Goal: Obtain resource: Download file/media

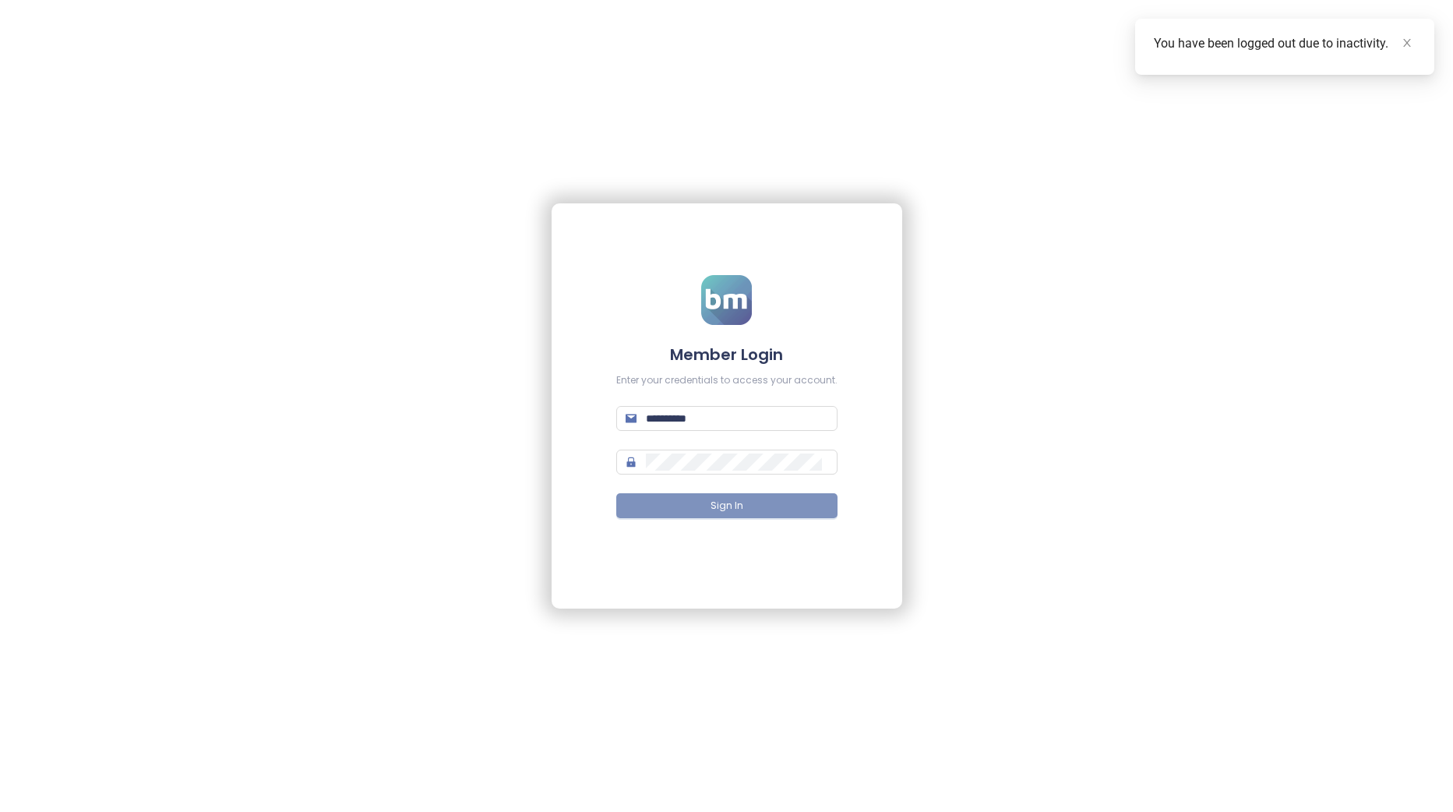
click at [724, 515] on button "Sign In" at bounding box center [726, 505] width 221 height 25
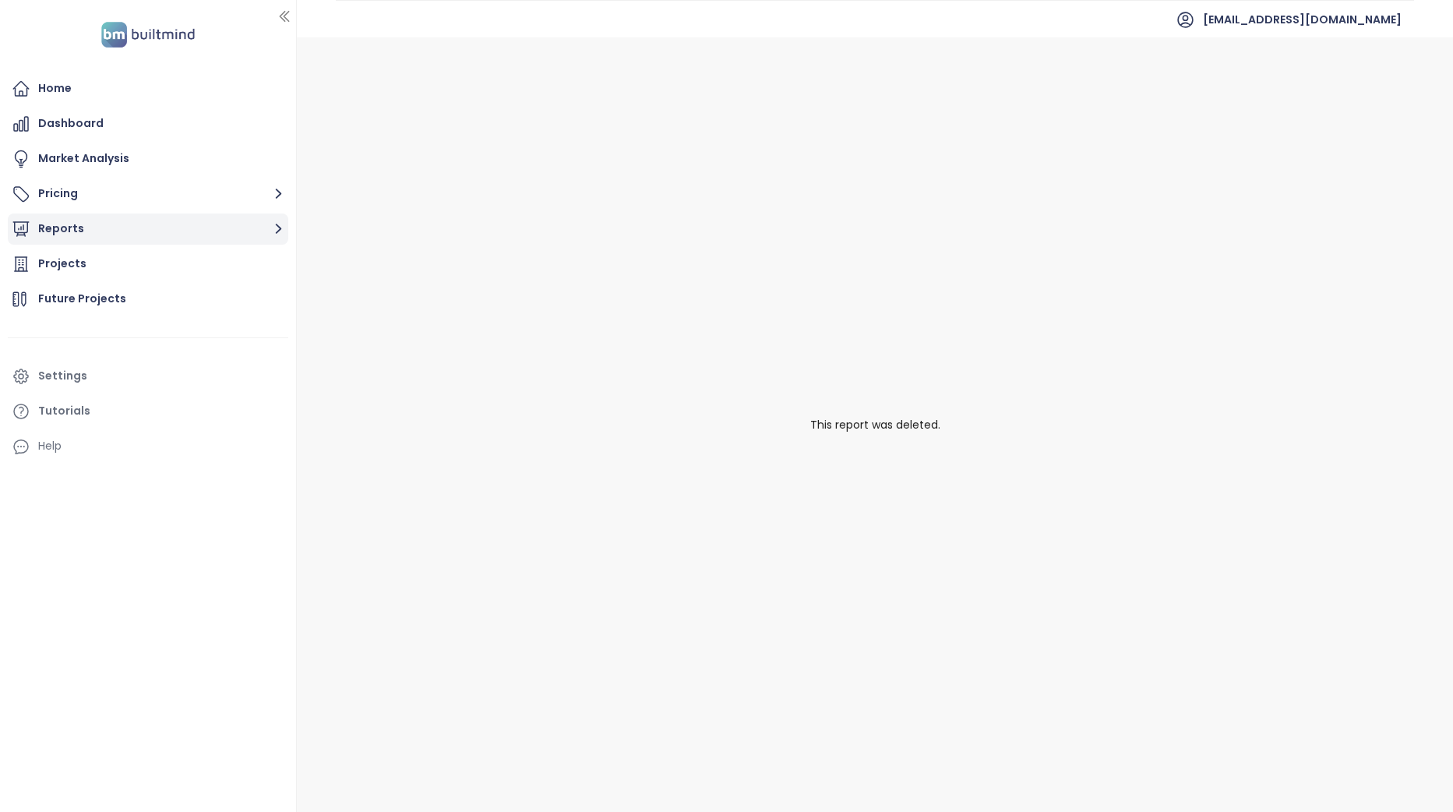
click at [154, 238] on button "Reports" at bounding box center [148, 228] width 280 height 31
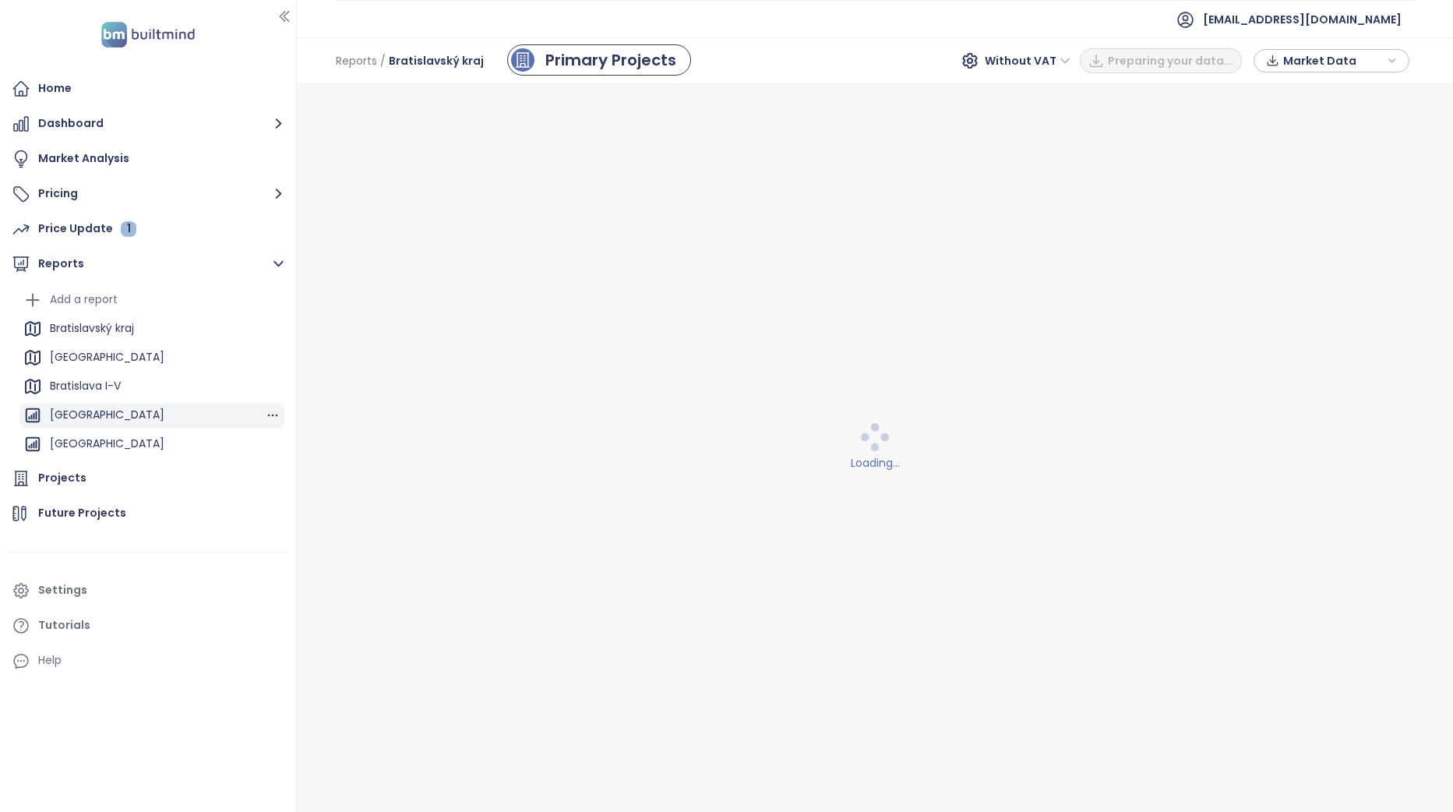
click at [154, 419] on div "[GEOGRAPHIC_DATA]" at bounding box center [151, 415] width 265 height 25
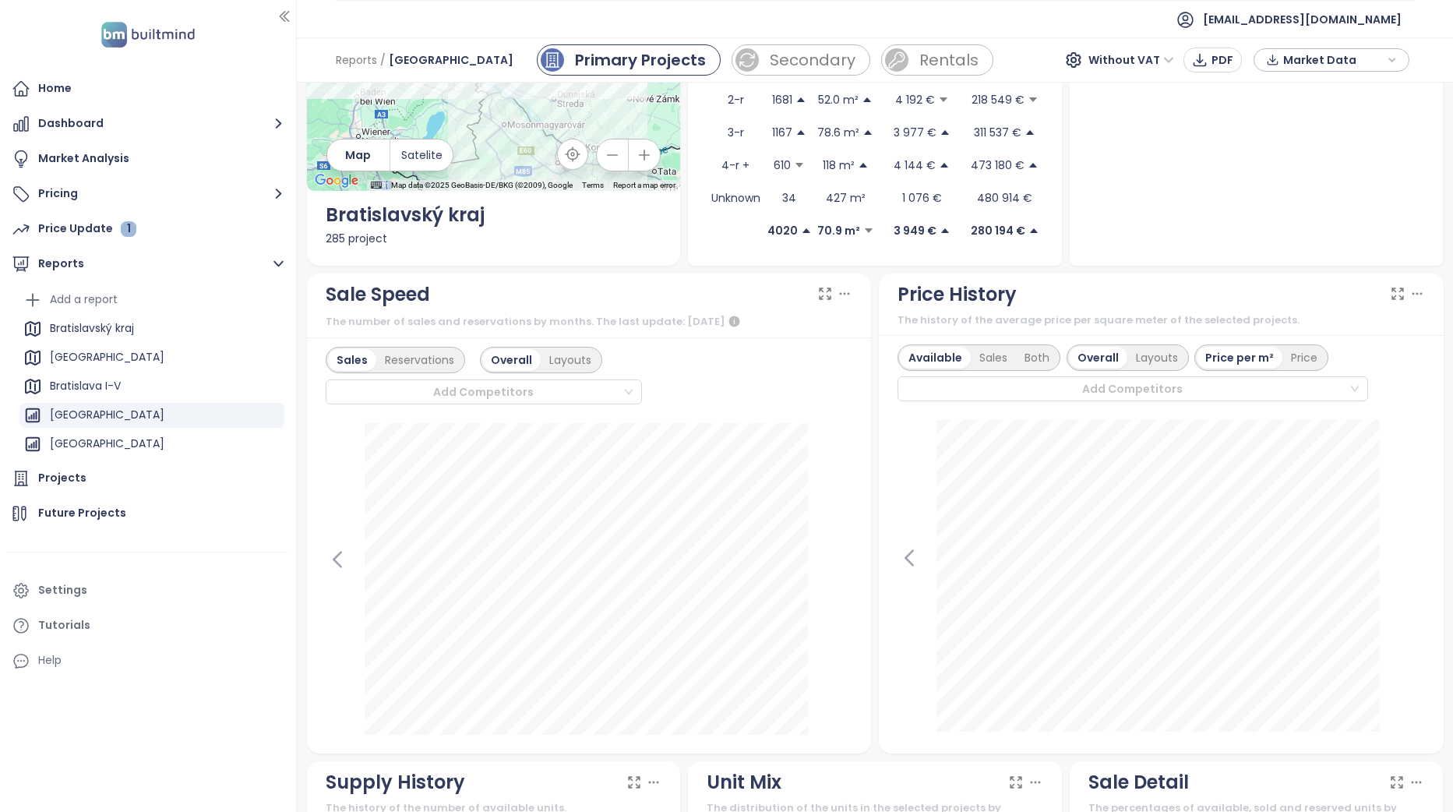
scroll to position [234, 0]
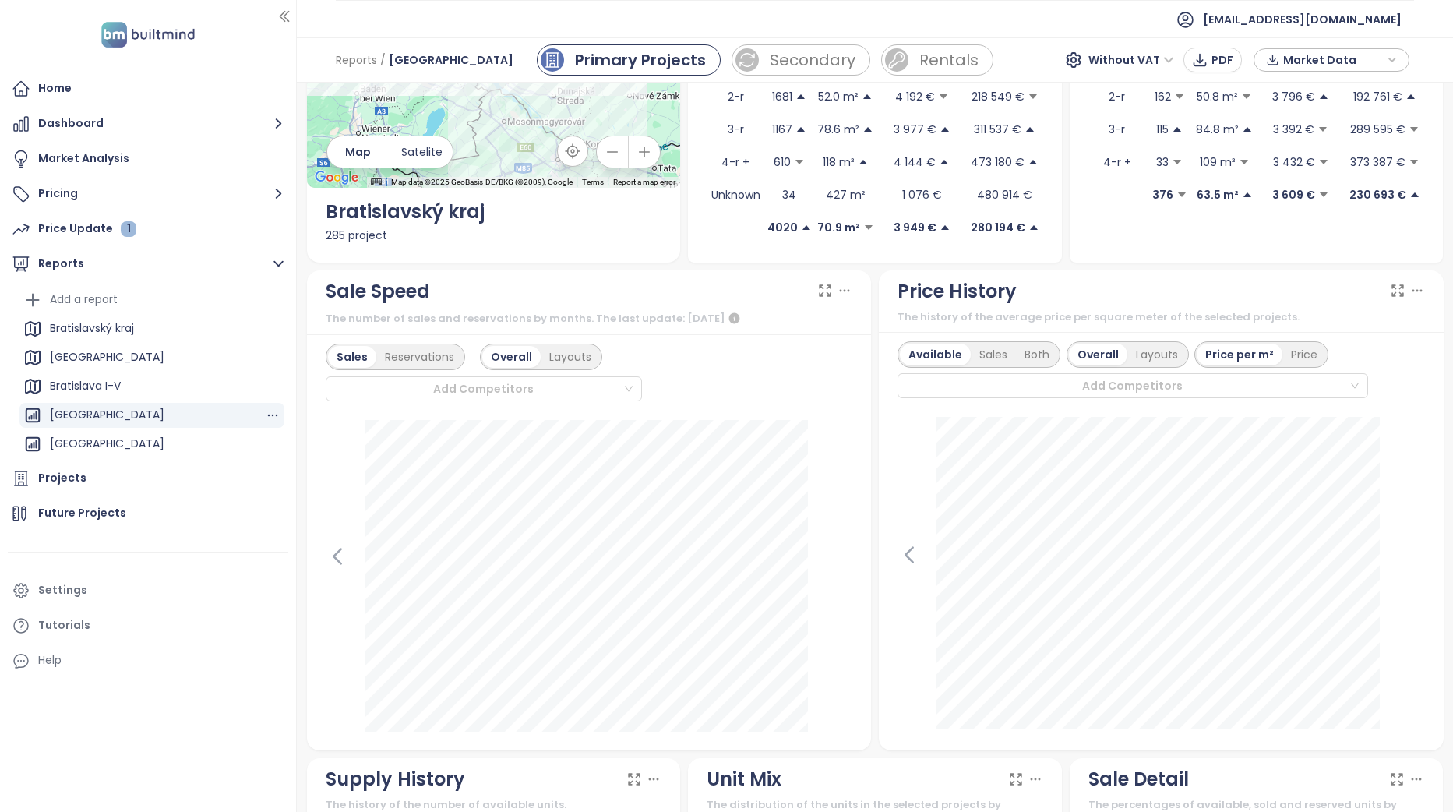
click at [162, 418] on div "[GEOGRAPHIC_DATA]" at bounding box center [151, 415] width 265 height 25
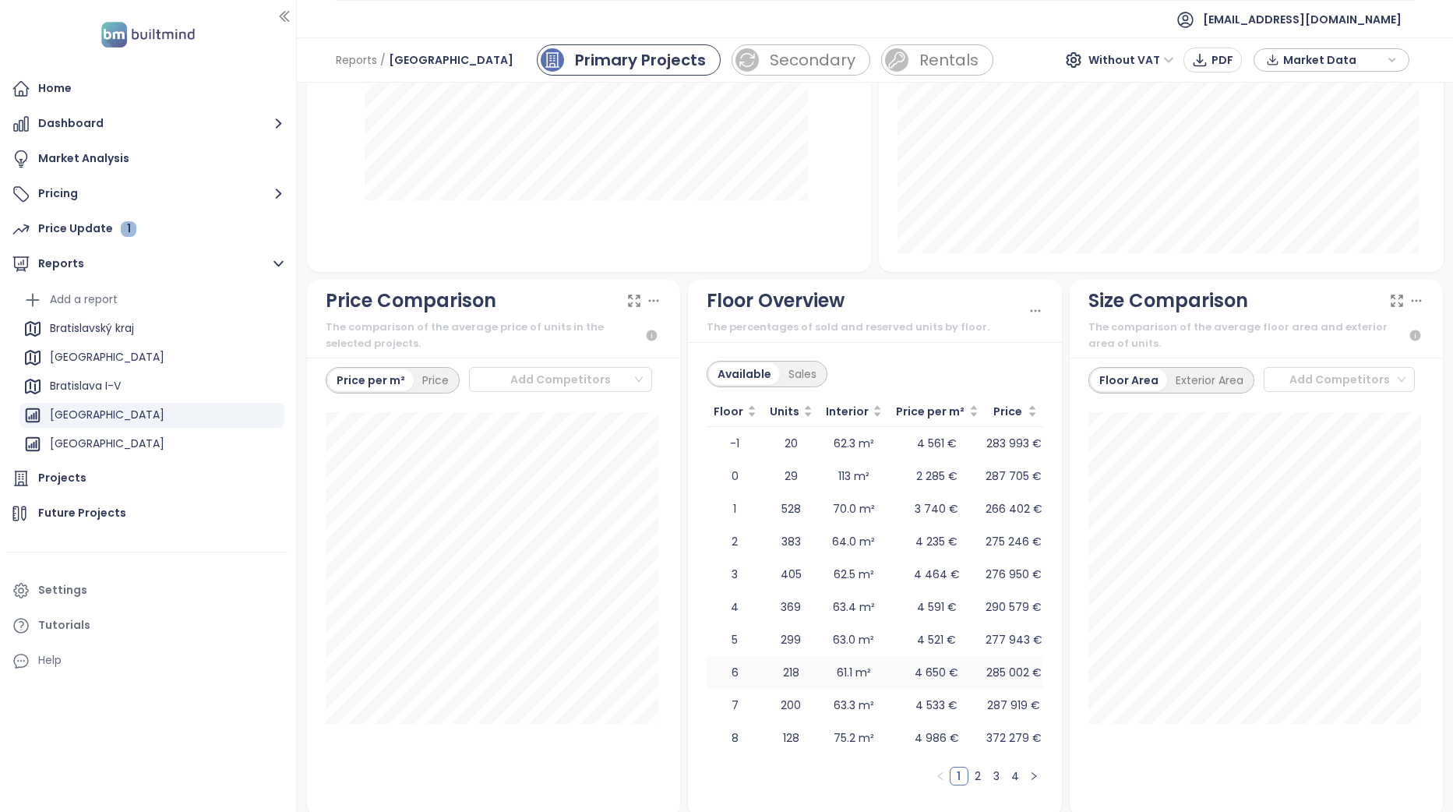
scroll to position [1688, 0]
click at [1039, 301] on div "Floor Overview The percentages of sold and reserved units by floor." at bounding box center [875, 312] width 374 height 62
click at [1034, 305] on icon at bounding box center [1036, 313] width 16 height 16
click at [797, 367] on div "Sales" at bounding box center [802, 376] width 45 height 22
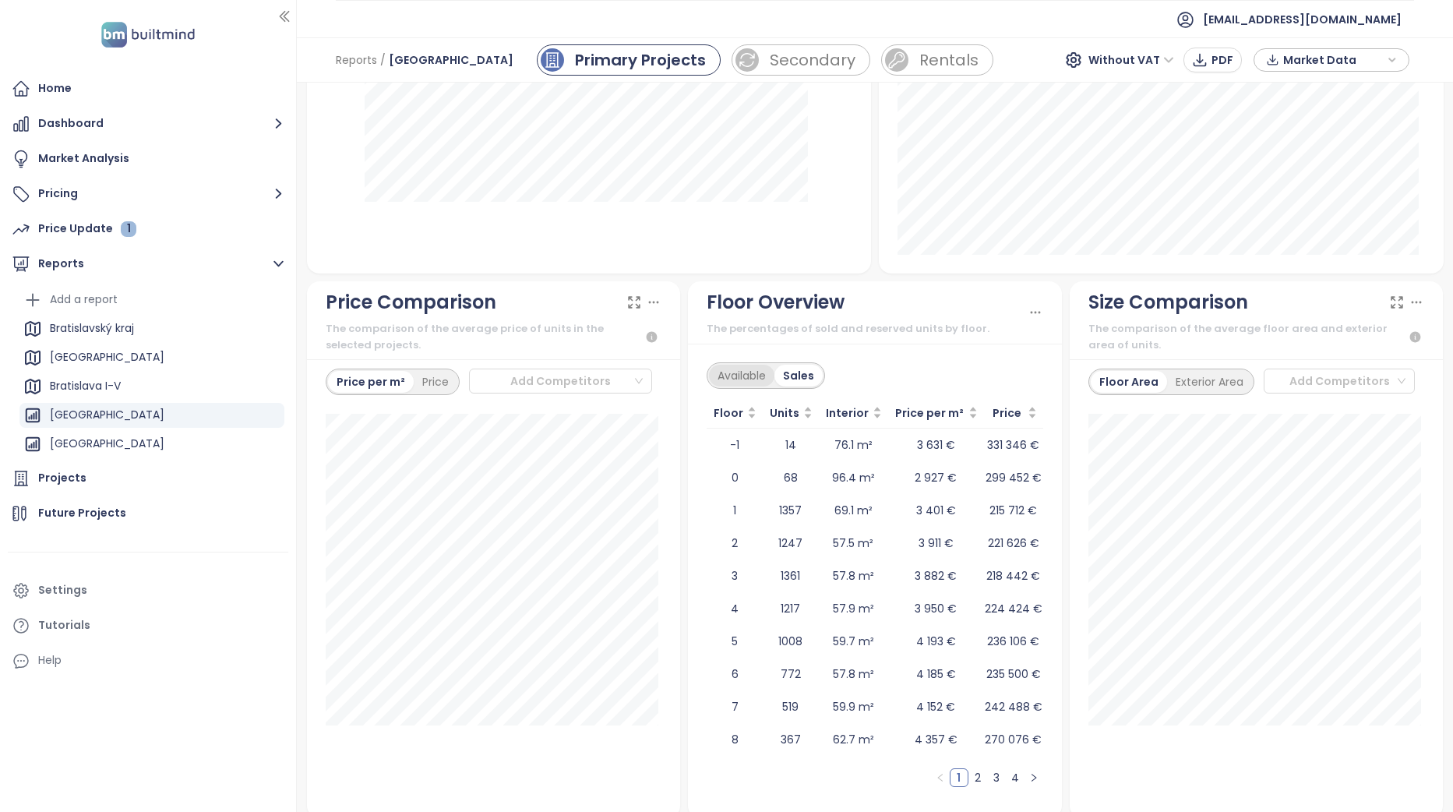
click at [750, 365] on div "Available" at bounding box center [741, 376] width 65 height 22
click at [1021, 287] on div "Floor Overview The percentages of sold and reserved units by floor." at bounding box center [875, 311] width 337 height 49
click at [1028, 305] on icon at bounding box center [1036, 313] width 16 height 16
click at [1030, 334] on span "PNG" at bounding box center [1038, 335] width 24 height 17
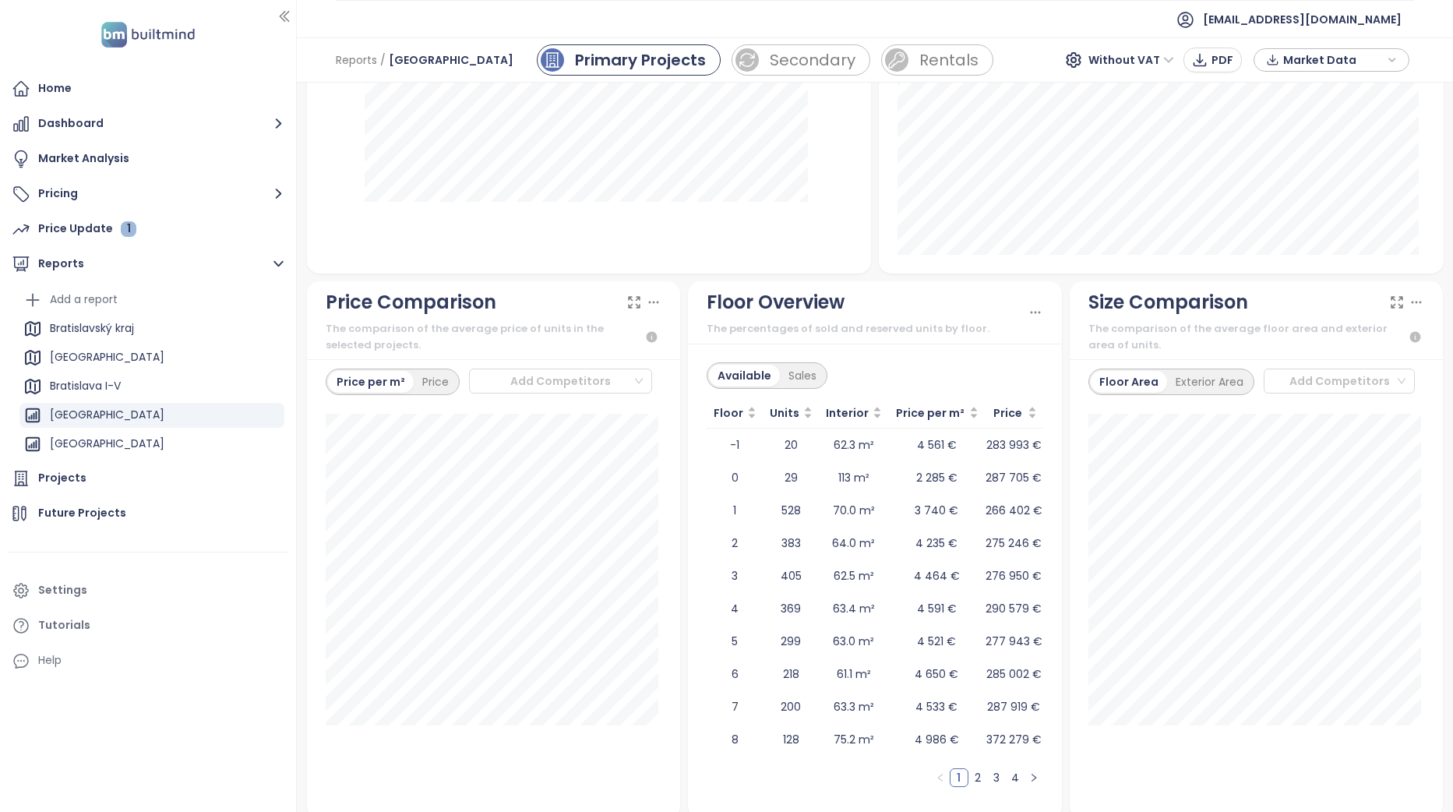
click at [941, 362] on div "Available Sales" at bounding box center [875, 375] width 337 height 26
